Goal: Task Accomplishment & Management: Use online tool/utility

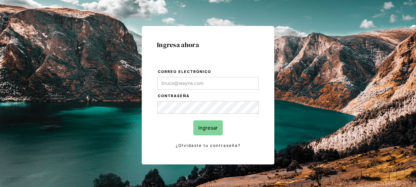
scroll to position [66, 0]
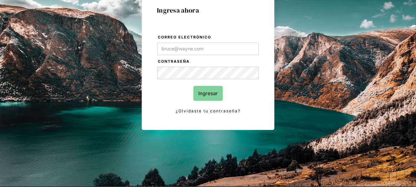
type input "[EMAIL_ADDRESS][DOMAIN_NAME]"
click at [213, 93] on input "Ingresar" at bounding box center [207, 93] width 29 height 15
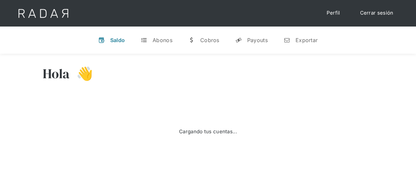
select select "8"
click at [302, 37] on div "Exportar" at bounding box center [306, 40] width 22 height 7
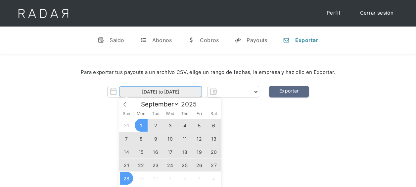
click at [165, 90] on input "[DATE] to [DATE]" at bounding box center [160, 91] width 83 height 11
click at [278, 137] on div "Hola 👋 Cargando tus cuentas... Nombre de la empresa • [GEOGRAPHIC_DATA] • Desco…" at bounding box center [208, 147] width 416 height 187
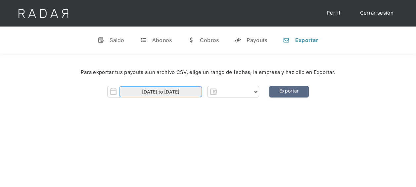
select select "pagsmile"
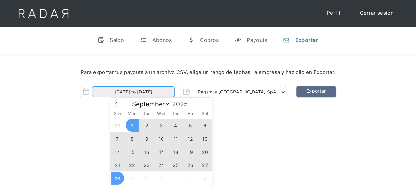
click at [171, 97] on body "Cargando... Cerrar sesión Perfil v Saldo t Abonos w Cobros y Payouts n Exportar…" at bounding box center [208, 163] width 416 height 327
click at [191, 163] on span "26" at bounding box center [190, 164] width 13 height 13
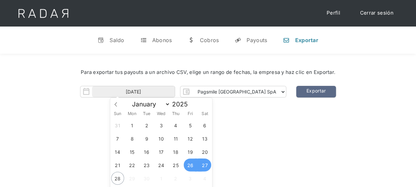
click at [207, 164] on span "27" at bounding box center [204, 164] width 13 height 13
type input "26-09-2025 to 27-09-2025"
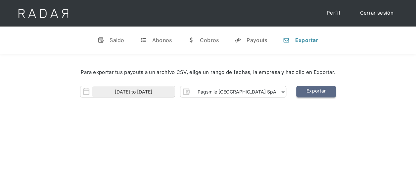
click at [297, 94] on link "Exportar" at bounding box center [316, 92] width 40 height 12
